Goal: Transaction & Acquisition: Purchase product/service

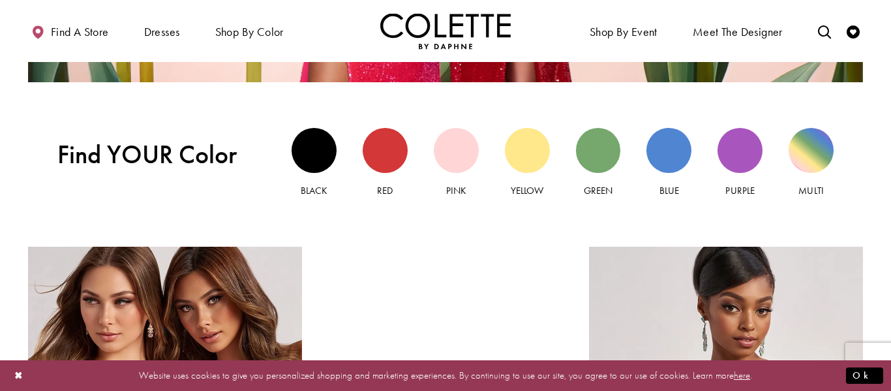
scroll to position [1180, 0]
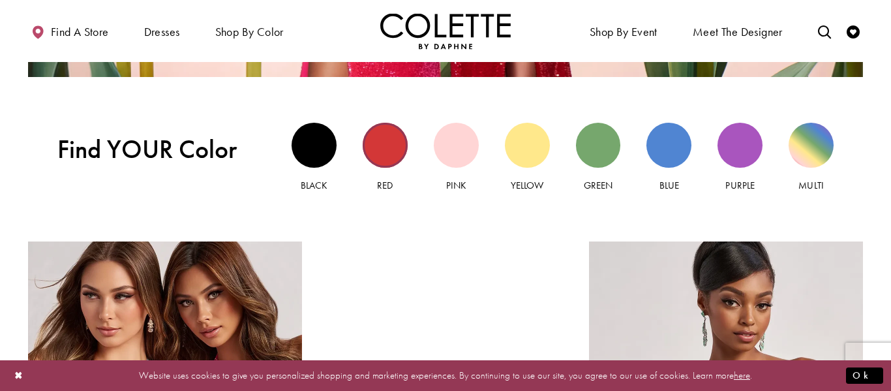
click at [397, 151] on div "Red view" at bounding box center [385, 145] width 45 height 45
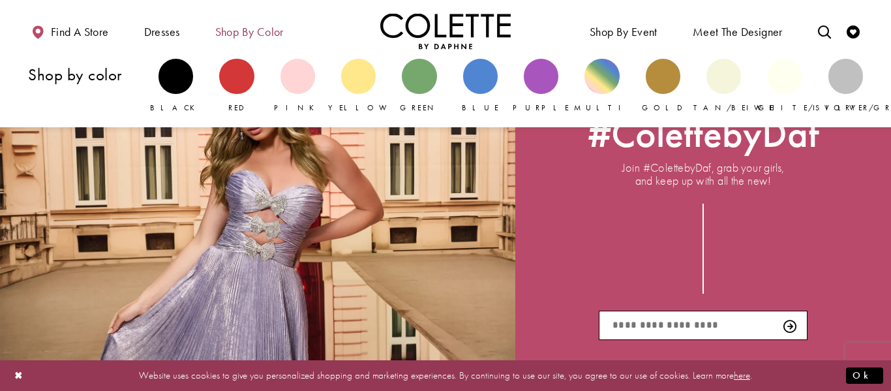
click at [265, 29] on span "Shop by color" at bounding box center [249, 31] width 68 height 13
click at [236, 87] on div "Primary block" at bounding box center [236, 76] width 35 height 35
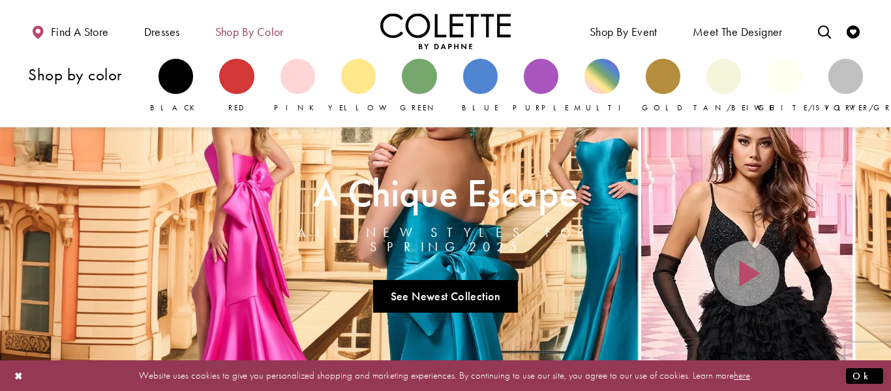
click at [279, 33] on span "Shop by color" at bounding box center [249, 31] width 68 height 13
click at [240, 72] on div "Primary block" at bounding box center [236, 76] width 35 height 35
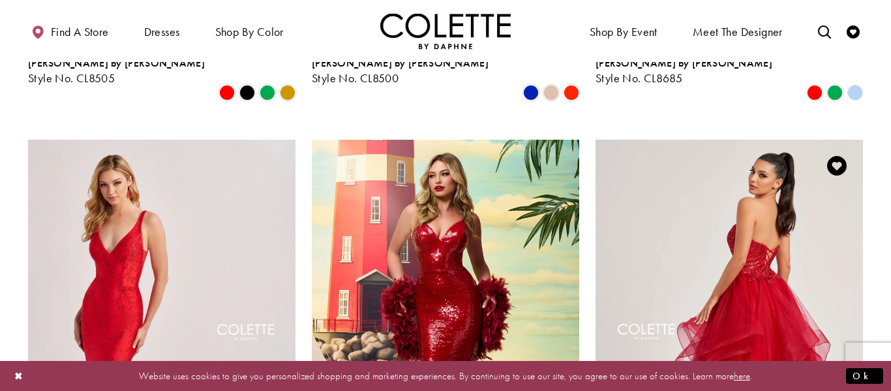
scroll to position [999, 0]
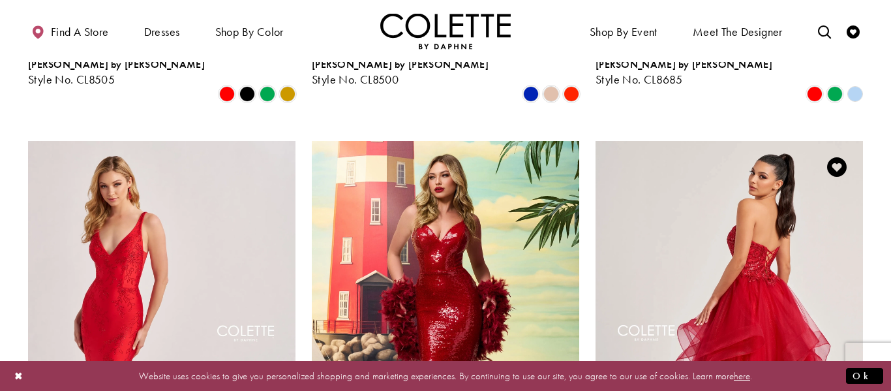
click at [742, 196] on img "Visit Colette by Daphne Style No. CL8290 Page" at bounding box center [729, 335] width 267 height 389
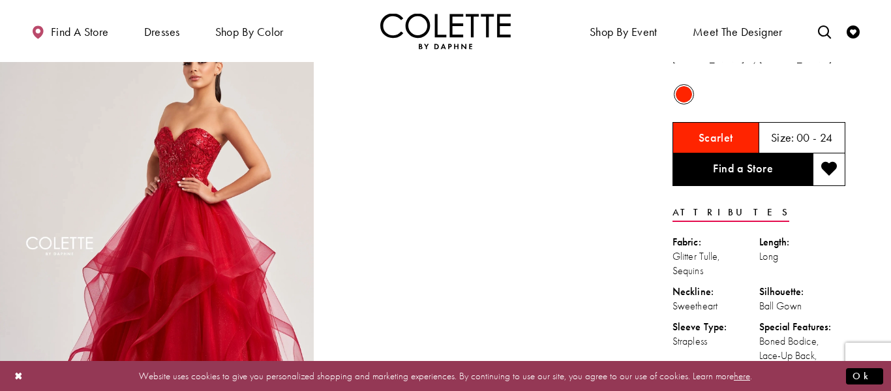
scroll to position [40, 0]
